Goal: Information Seeking & Learning: Learn about a topic

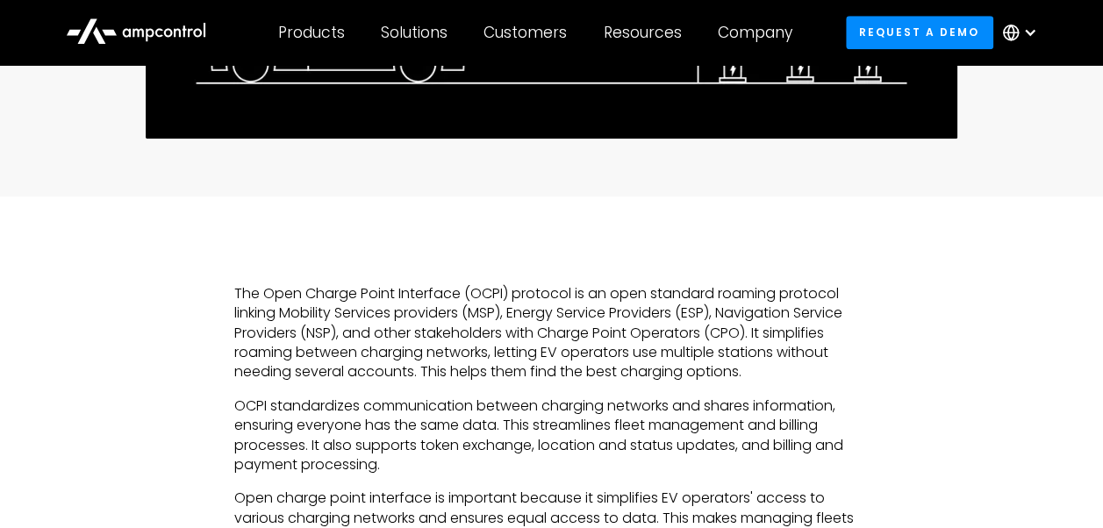
scroll to position [790, 0]
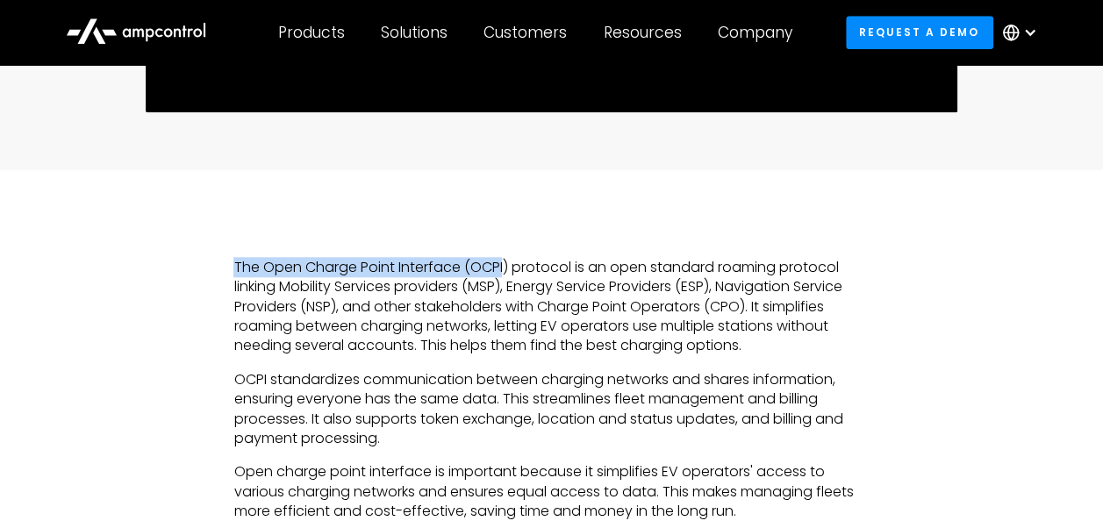
drag, startPoint x: 228, startPoint y: 266, endPoint x: 505, endPoint y: 269, distance: 276.4
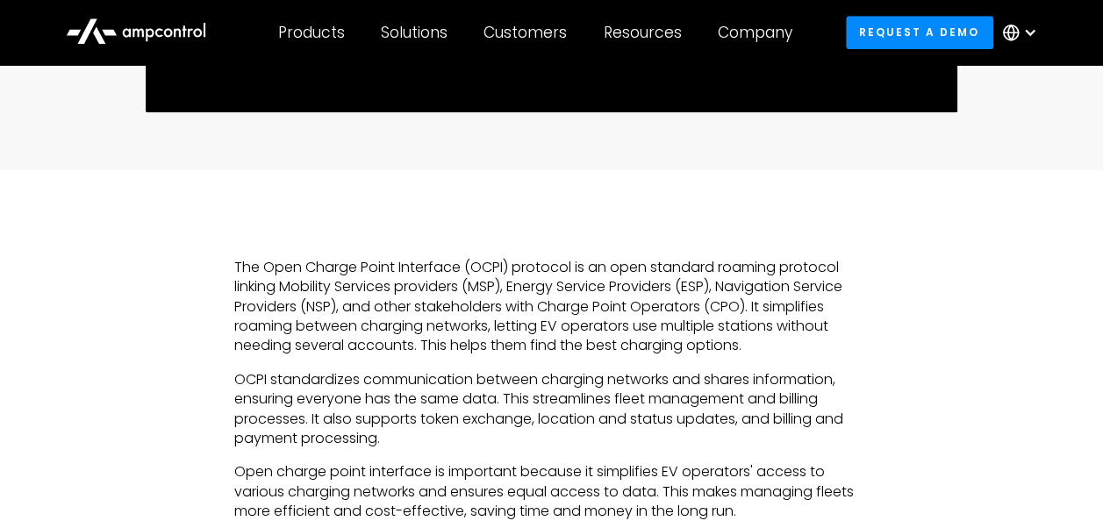
click at [659, 269] on p "The Open Charge Point Interface (OCPI) protocol is an open standard roaming pro…" at bounding box center [550, 307] width 635 height 98
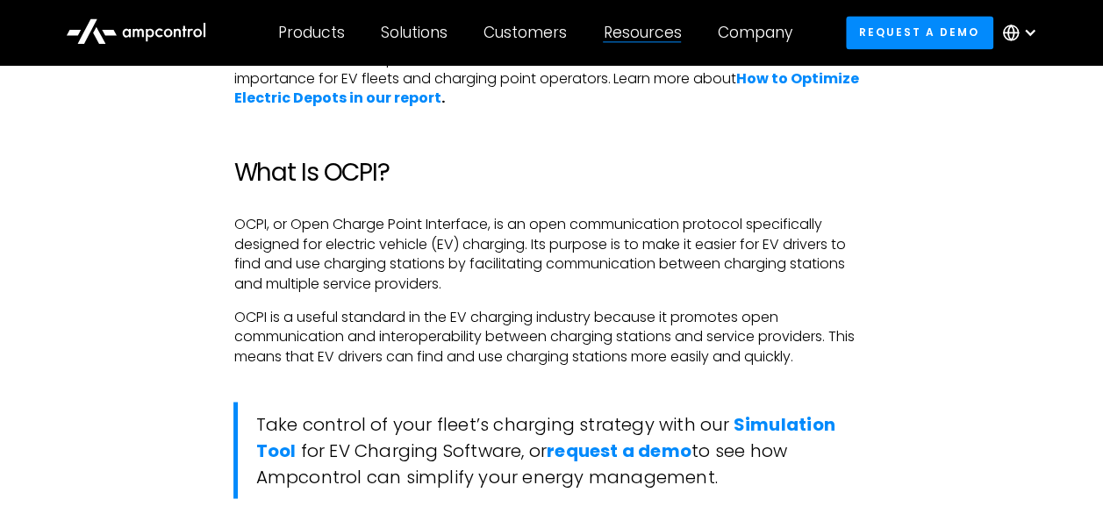
scroll to position [1241, 0]
